Goal: Find specific page/section

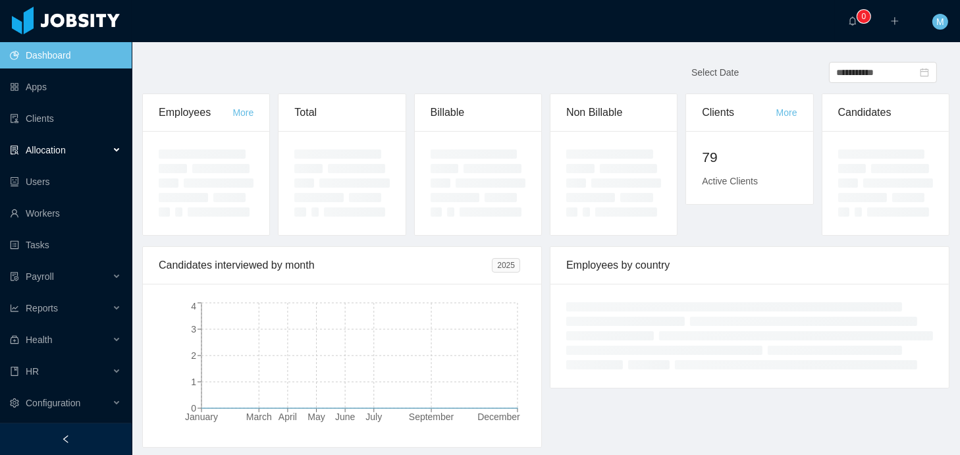
click at [64, 151] on span "Allocation" at bounding box center [46, 150] width 40 height 11
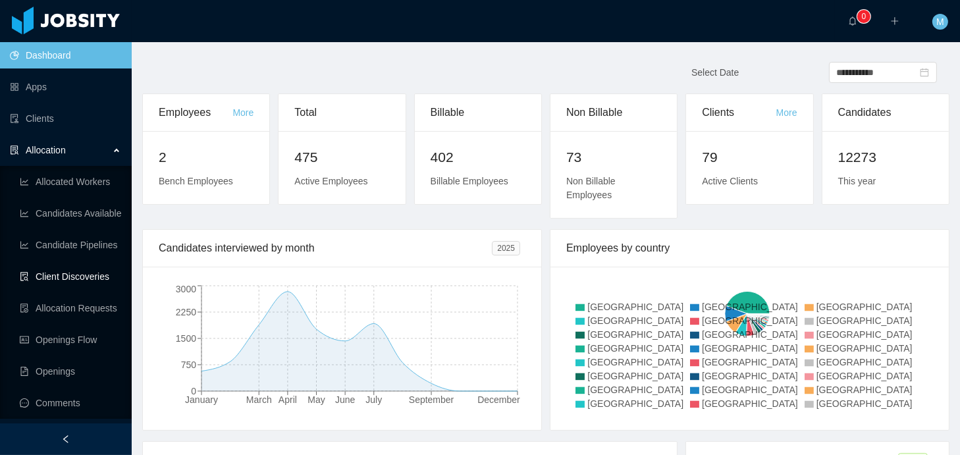
click at [84, 273] on link "Client Discoveries" at bounding box center [70, 276] width 101 height 26
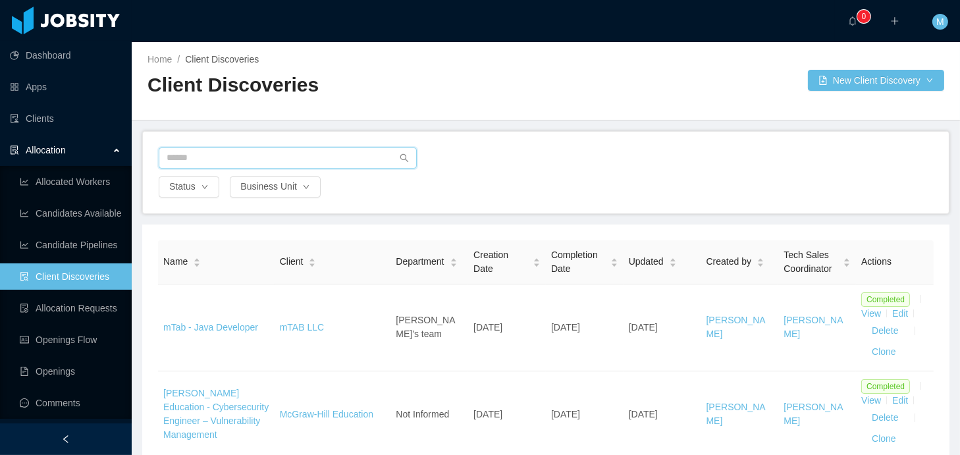
click at [221, 160] on input "text" at bounding box center [288, 157] width 258 height 21
type input "******"
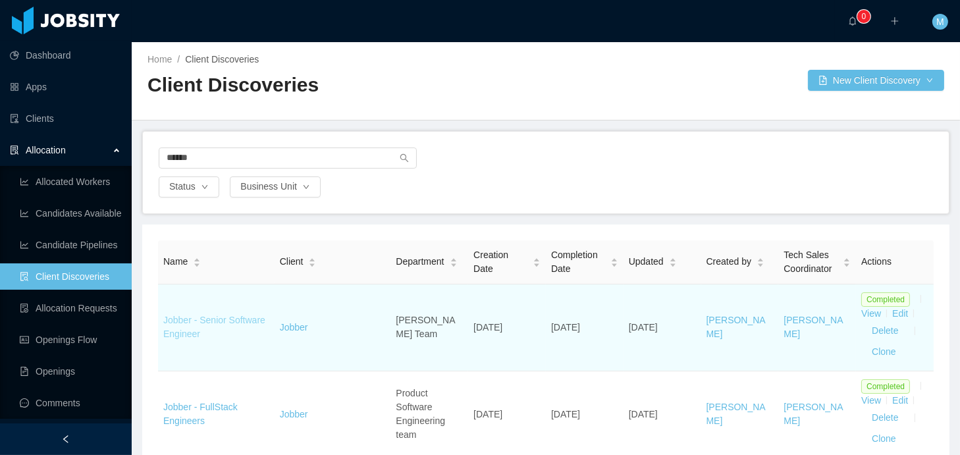
click at [202, 332] on link "Jobber - Senior Software Engineer" at bounding box center [214, 327] width 102 height 24
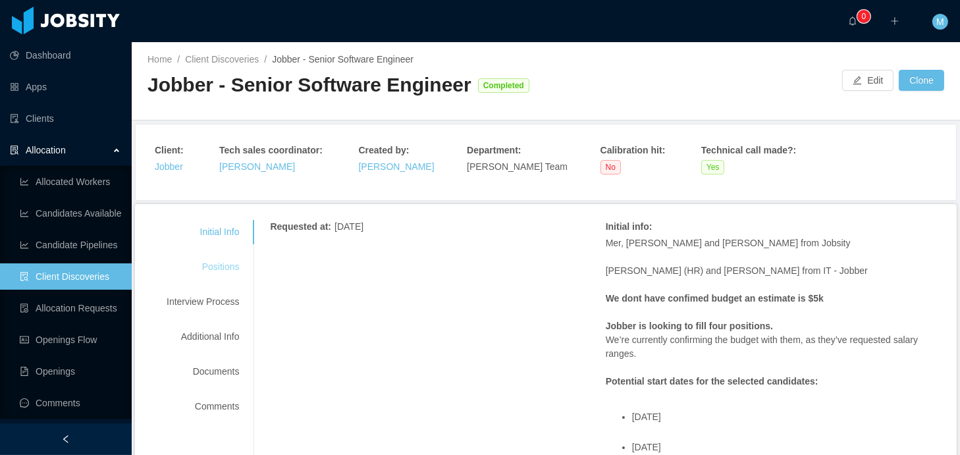
click at [226, 258] on div "Positions" at bounding box center [203, 267] width 104 height 24
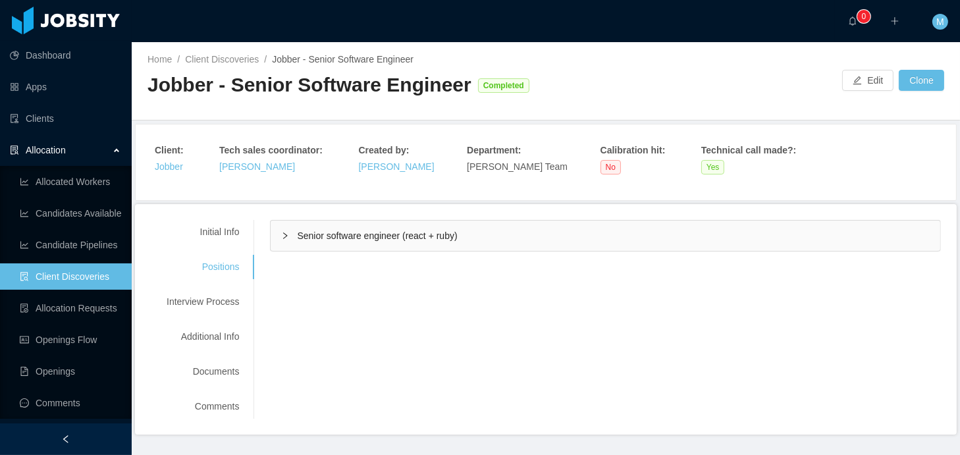
click at [346, 236] on span "Senior software engineer (react + ruby)" at bounding box center [377, 235] width 160 height 11
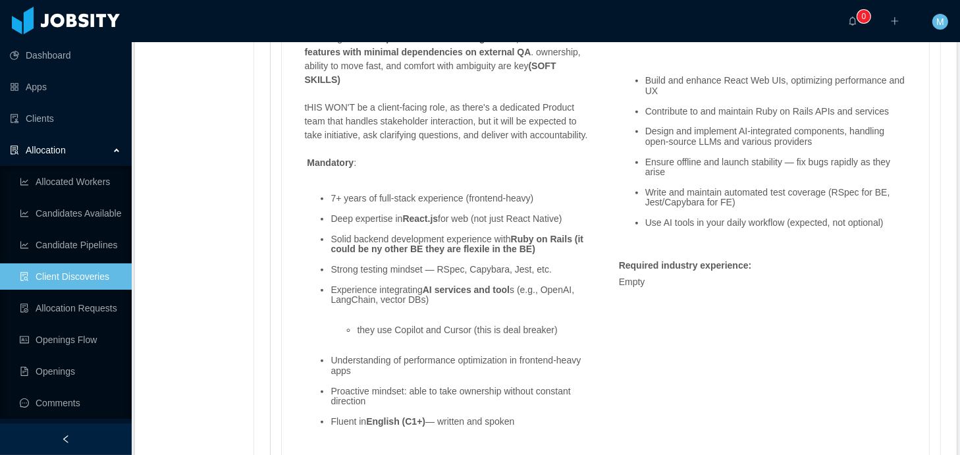
scroll to position [1347, 0]
